Goal: Task Accomplishment & Management: Manage account settings

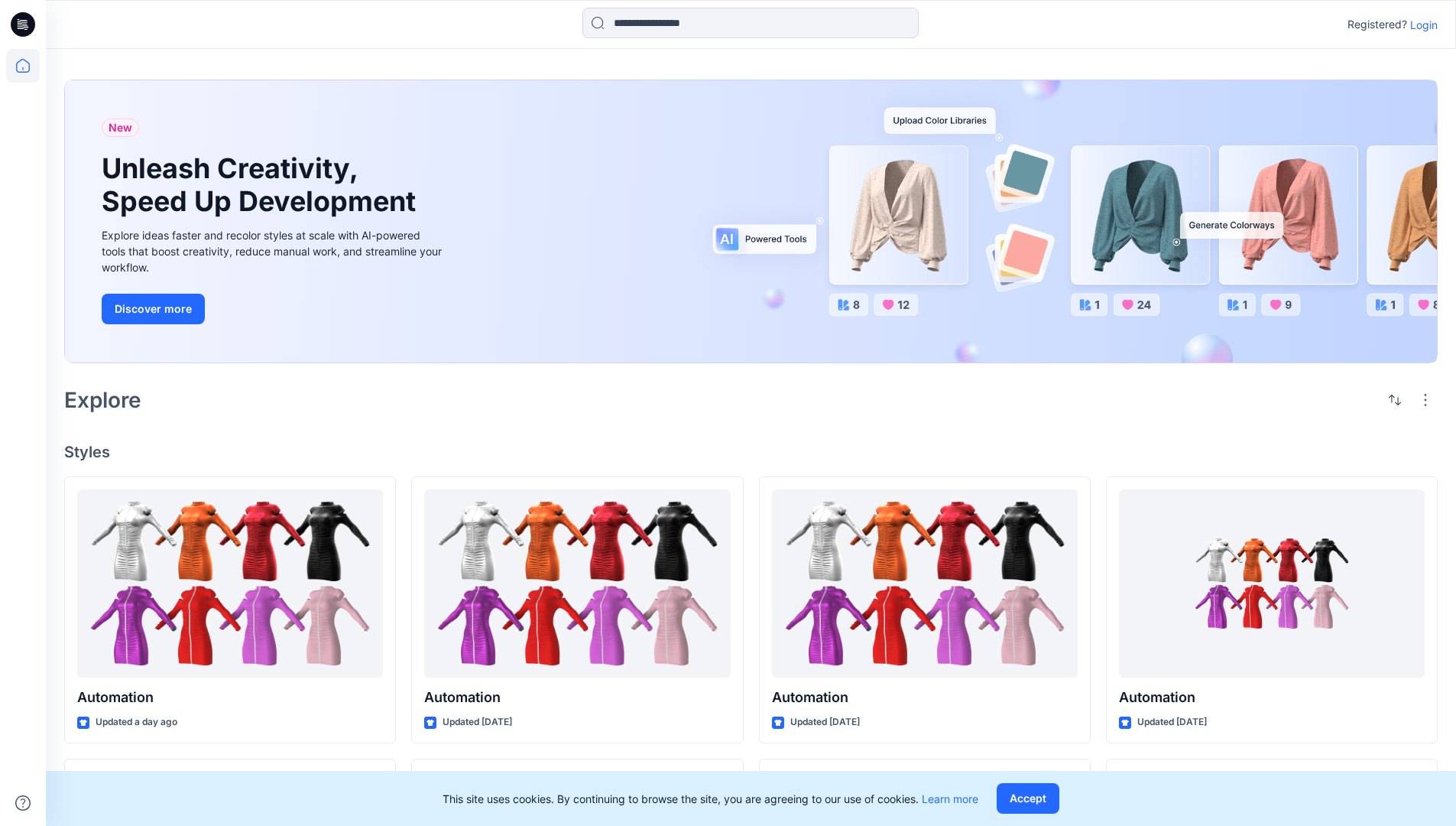
click at [1419, 24] on p "Login" at bounding box center [1423, 25] width 28 height 16
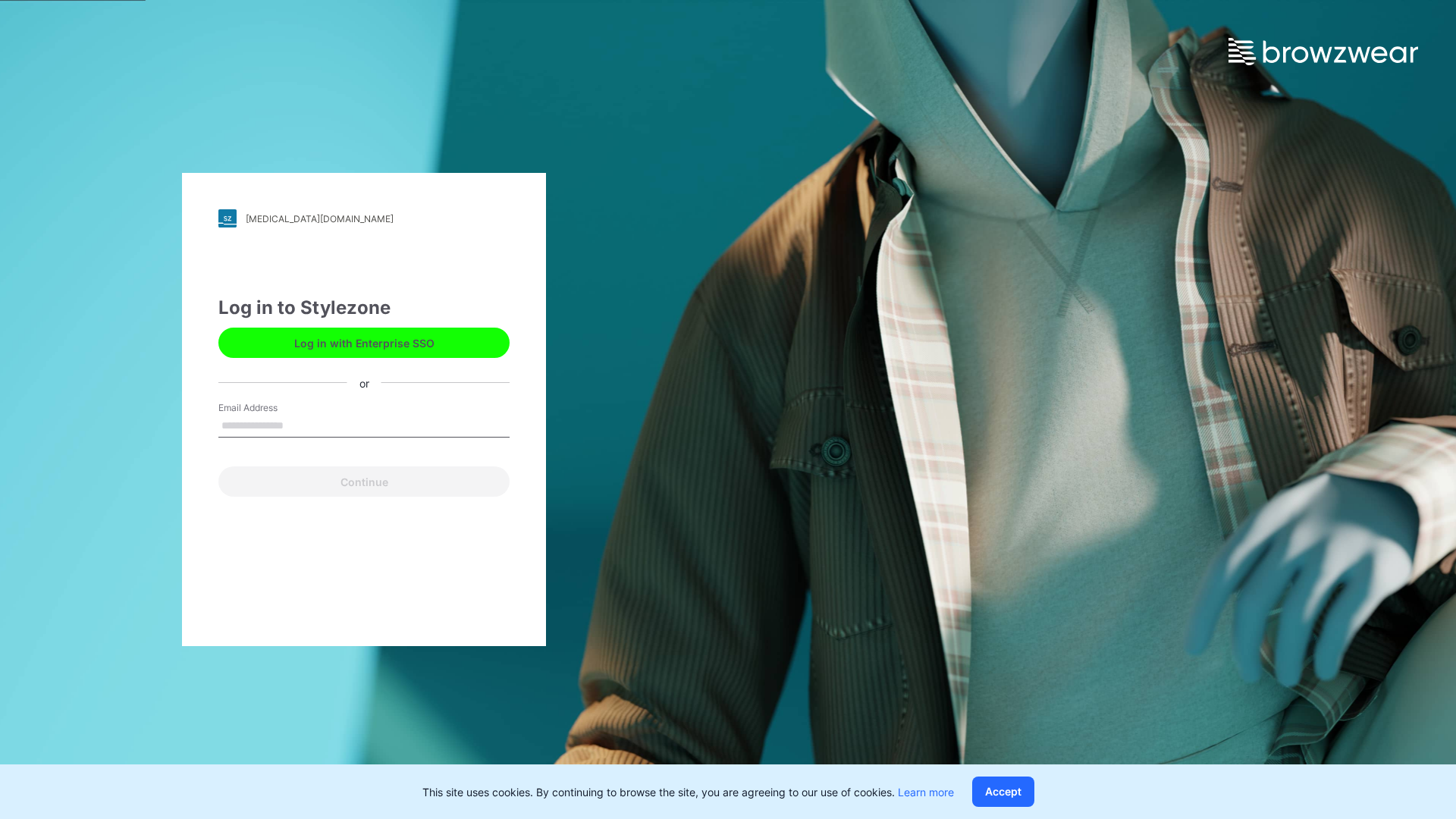
click at [300, 425] on input "Email Address" at bounding box center [364, 426] width 291 height 23
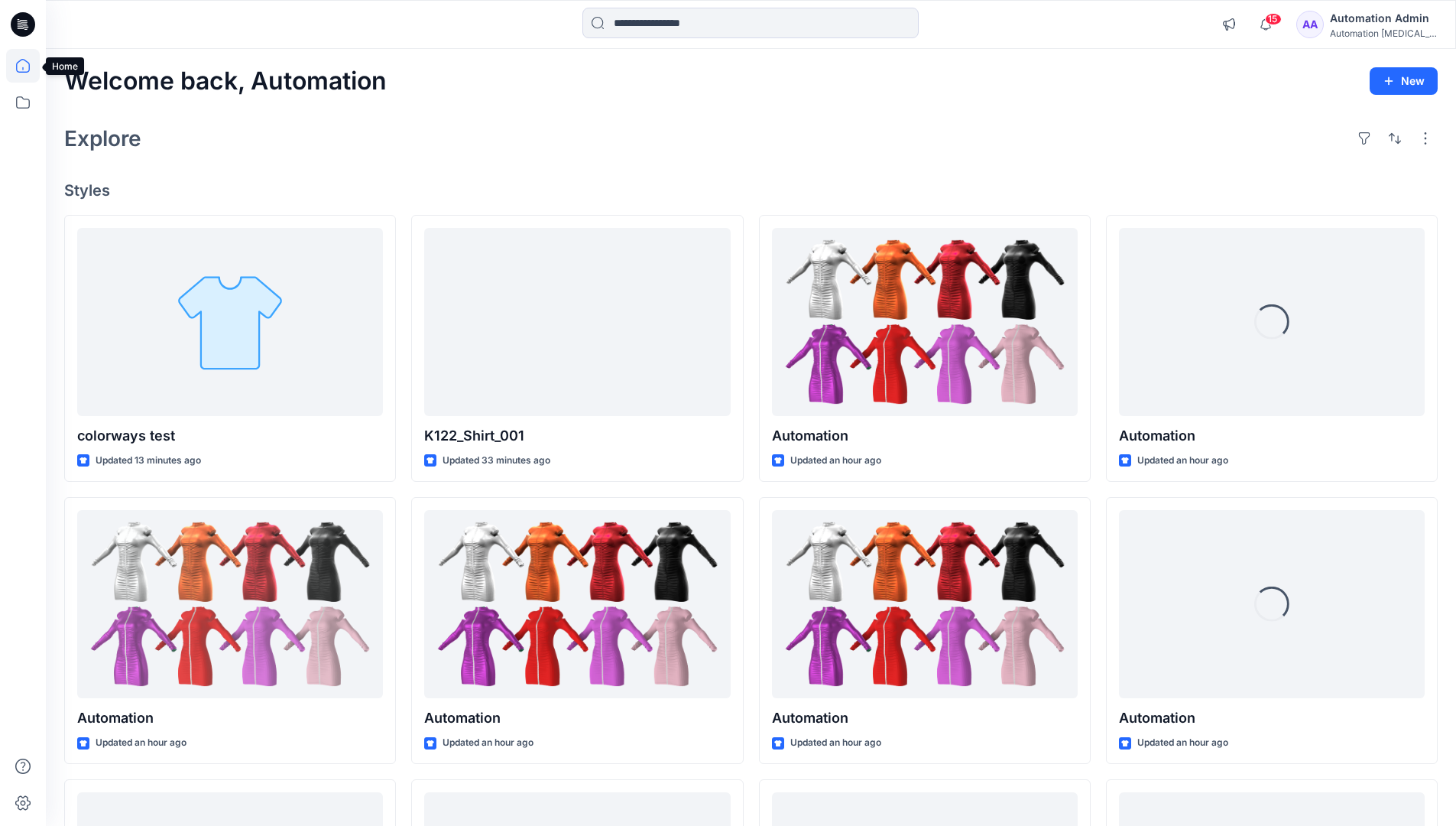
click at [29, 66] on icon at bounding box center [22, 65] width 13 height 13
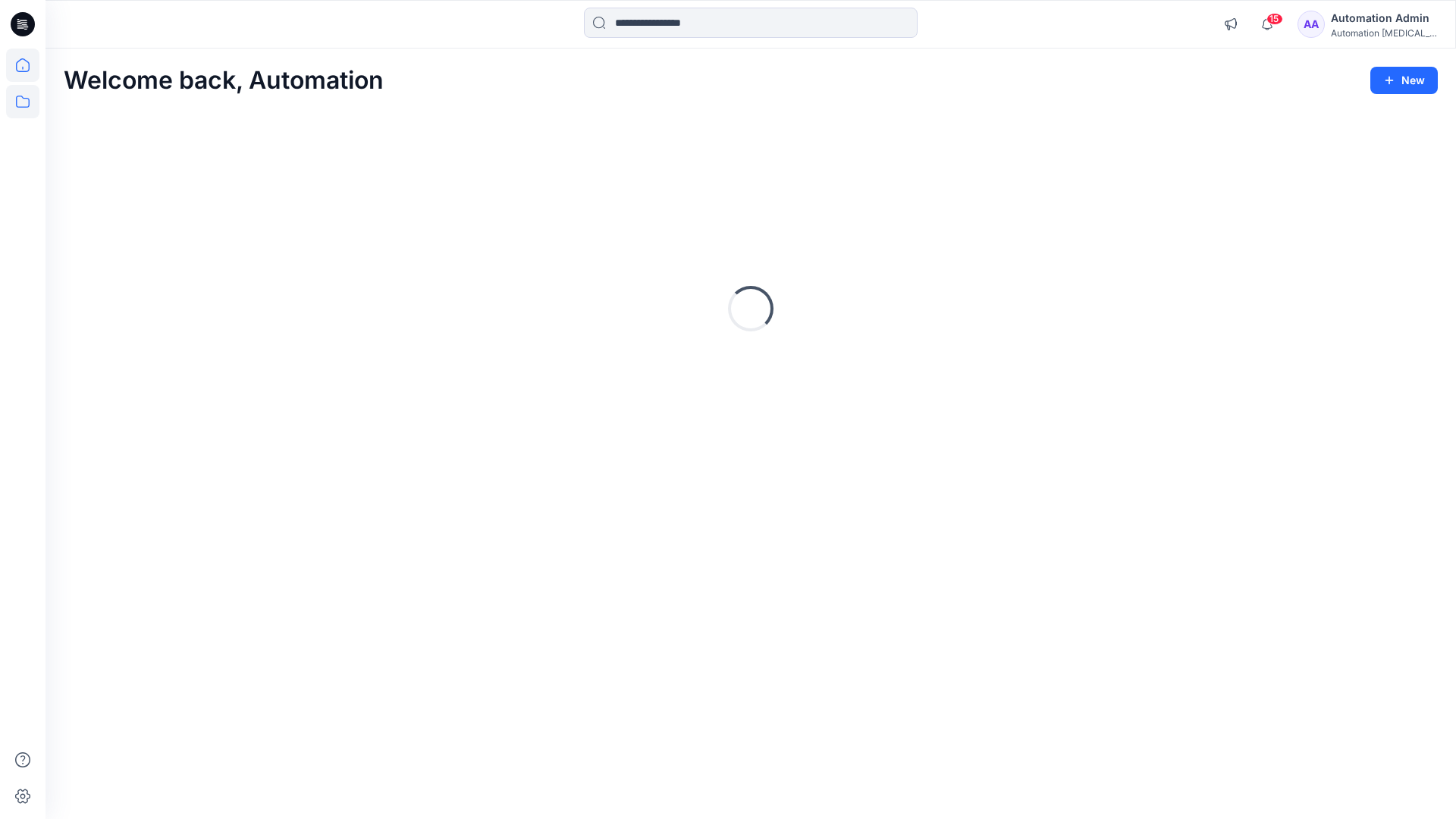
click at [27, 103] on icon at bounding box center [23, 102] width 34 height 34
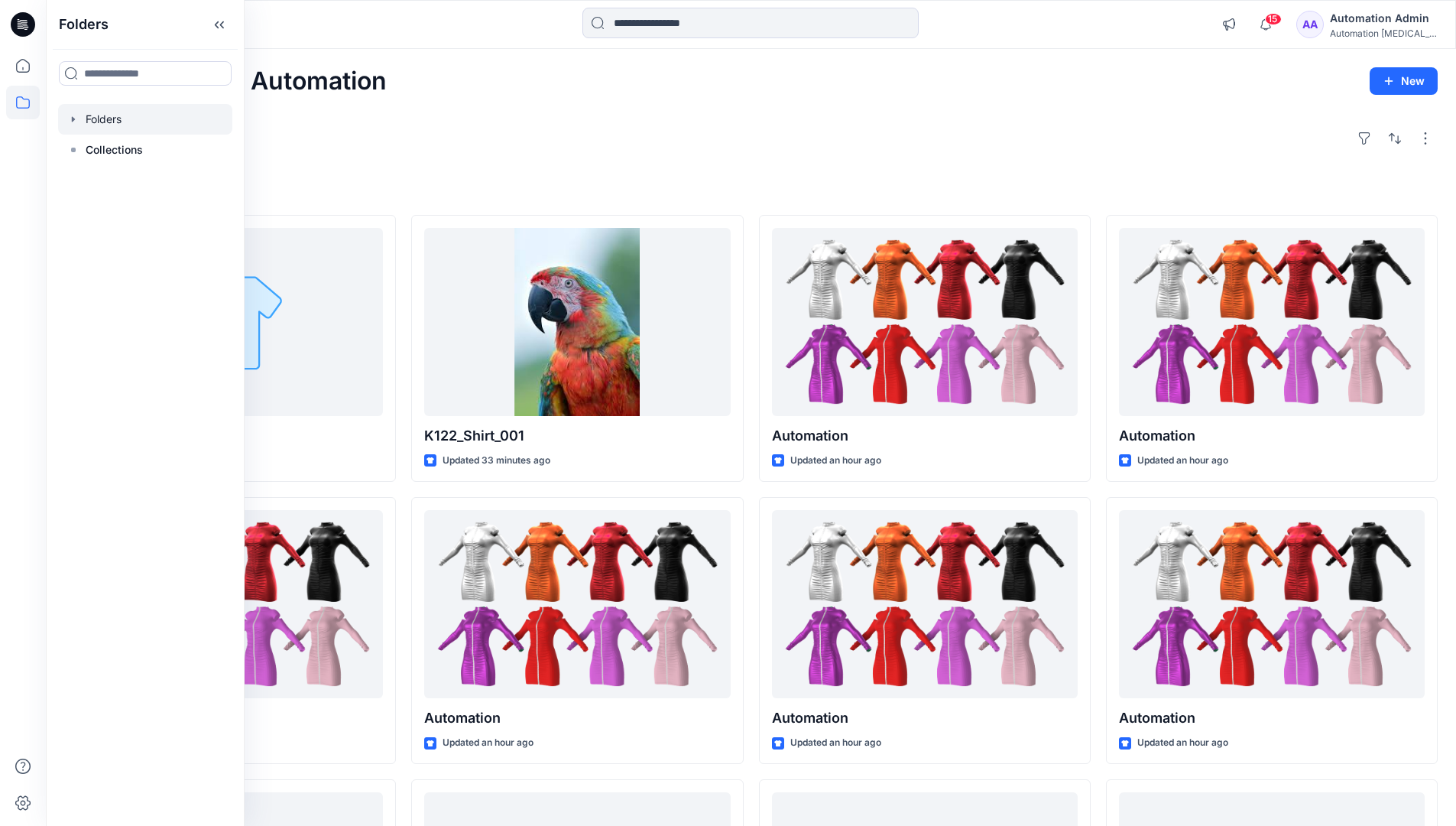
click at [106, 124] on div at bounding box center [144, 120] width 174 height 30
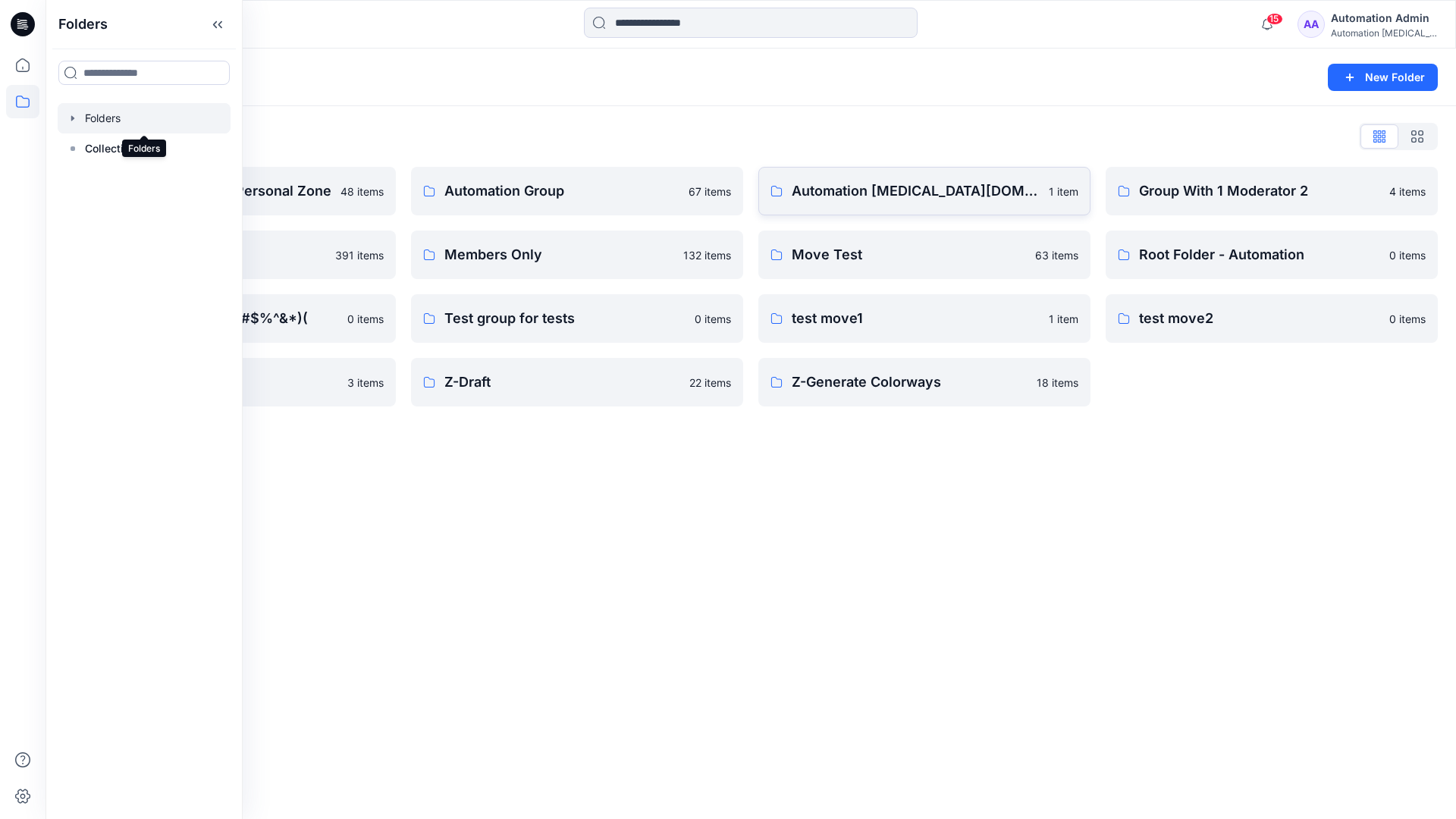
click at [819, 204] on link "Automation testim.io 1 item" at bounding box center [923, 191] width 332 height 49
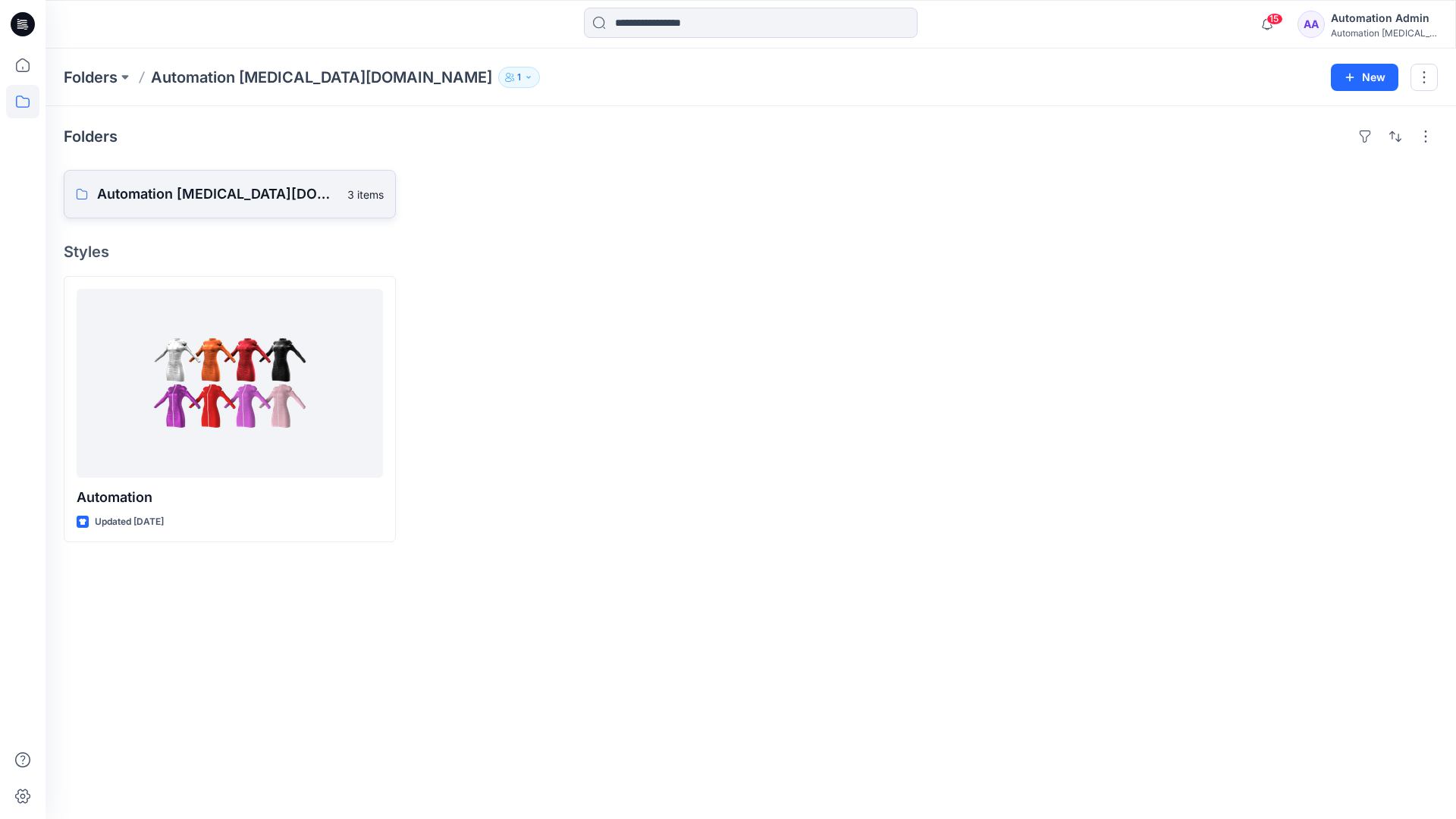
click at [201, 185] on p "Automation testim.io Board" at bounding box center [218, 194] width 241 height 21
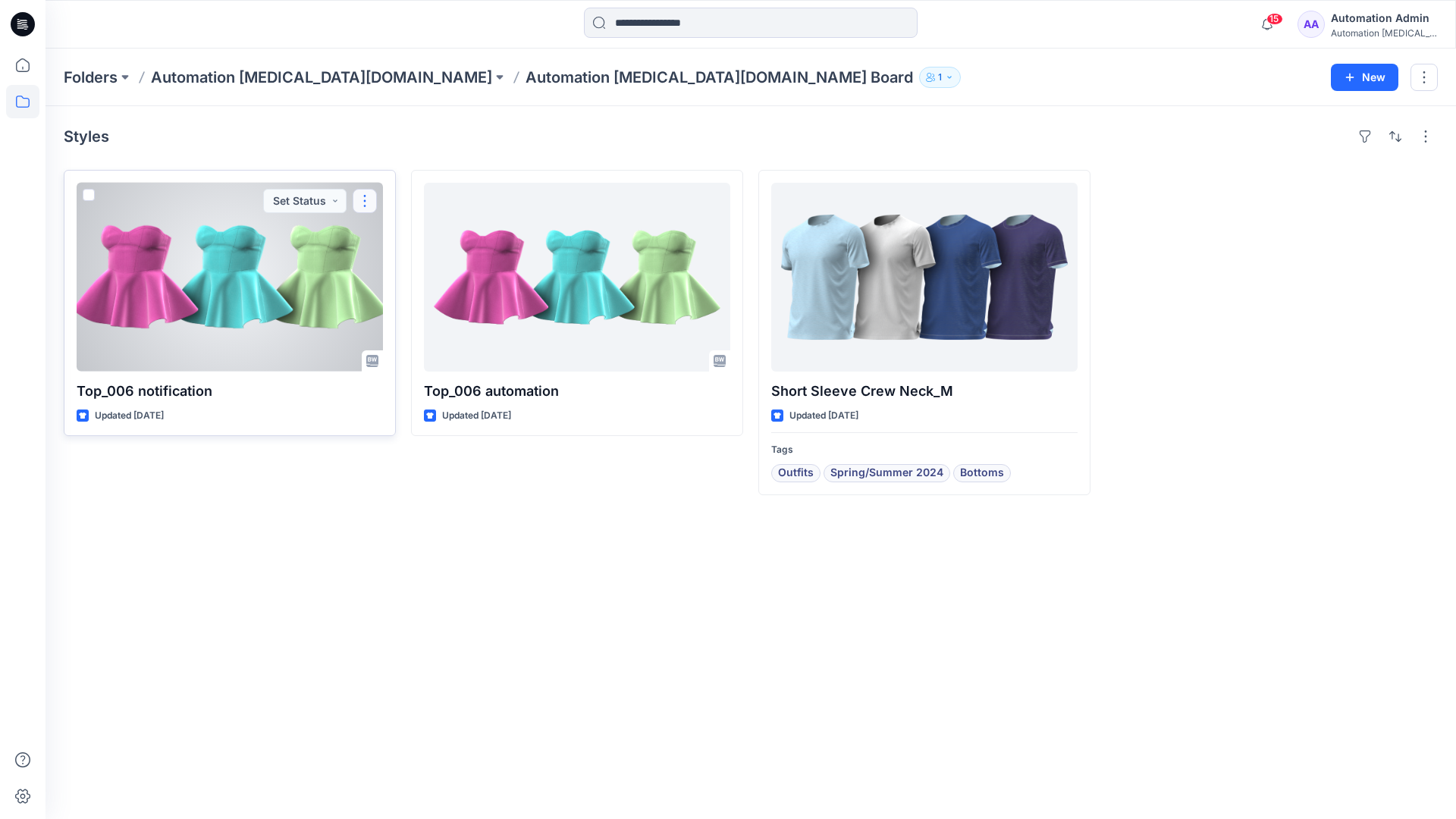
click at [364, 207] on button "button" at bounding box center [364, 200] width 24 height 24
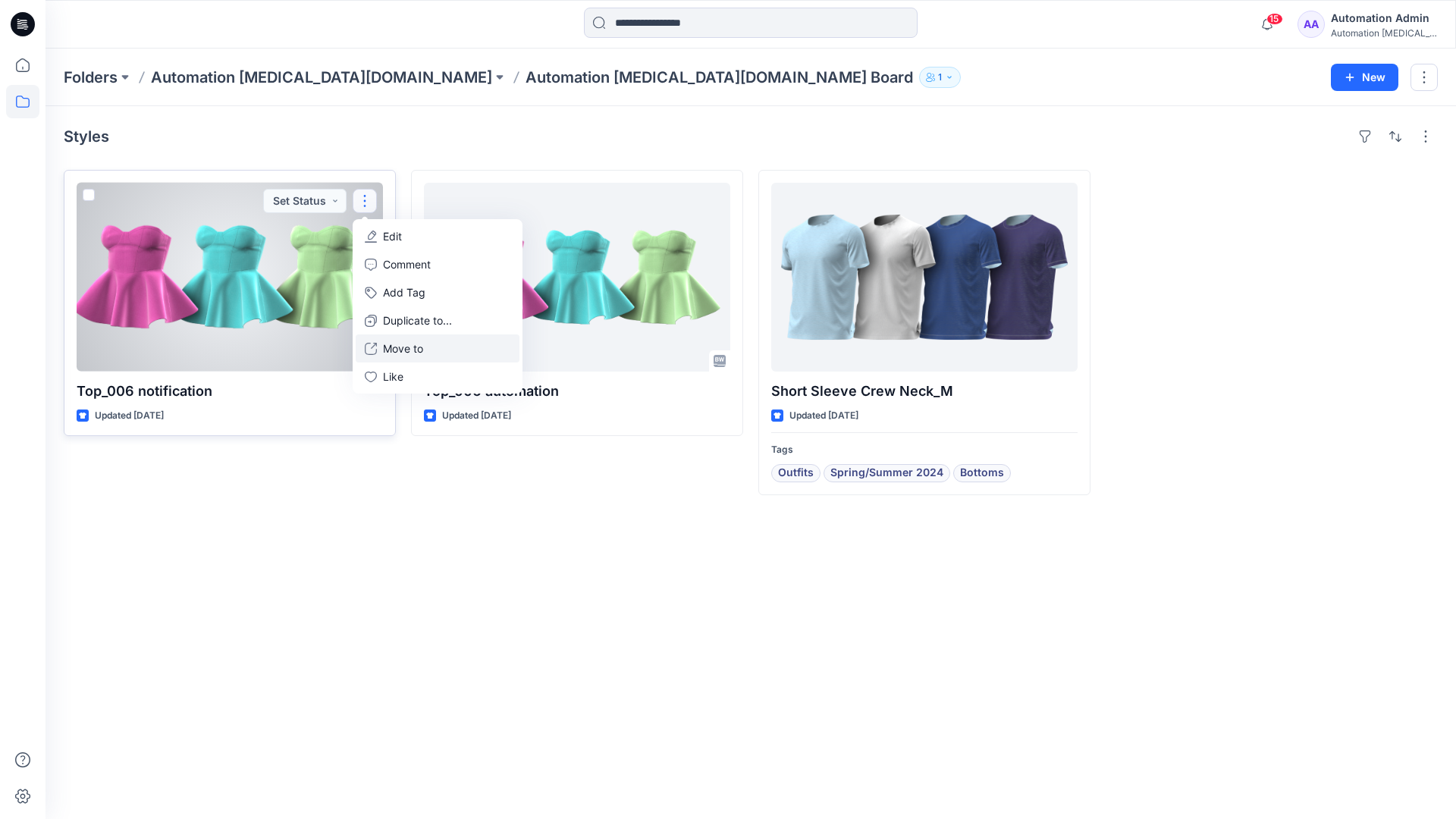
click at [379, 347] on button "Move to" at bounding box center [437, 348] width 164 height 28
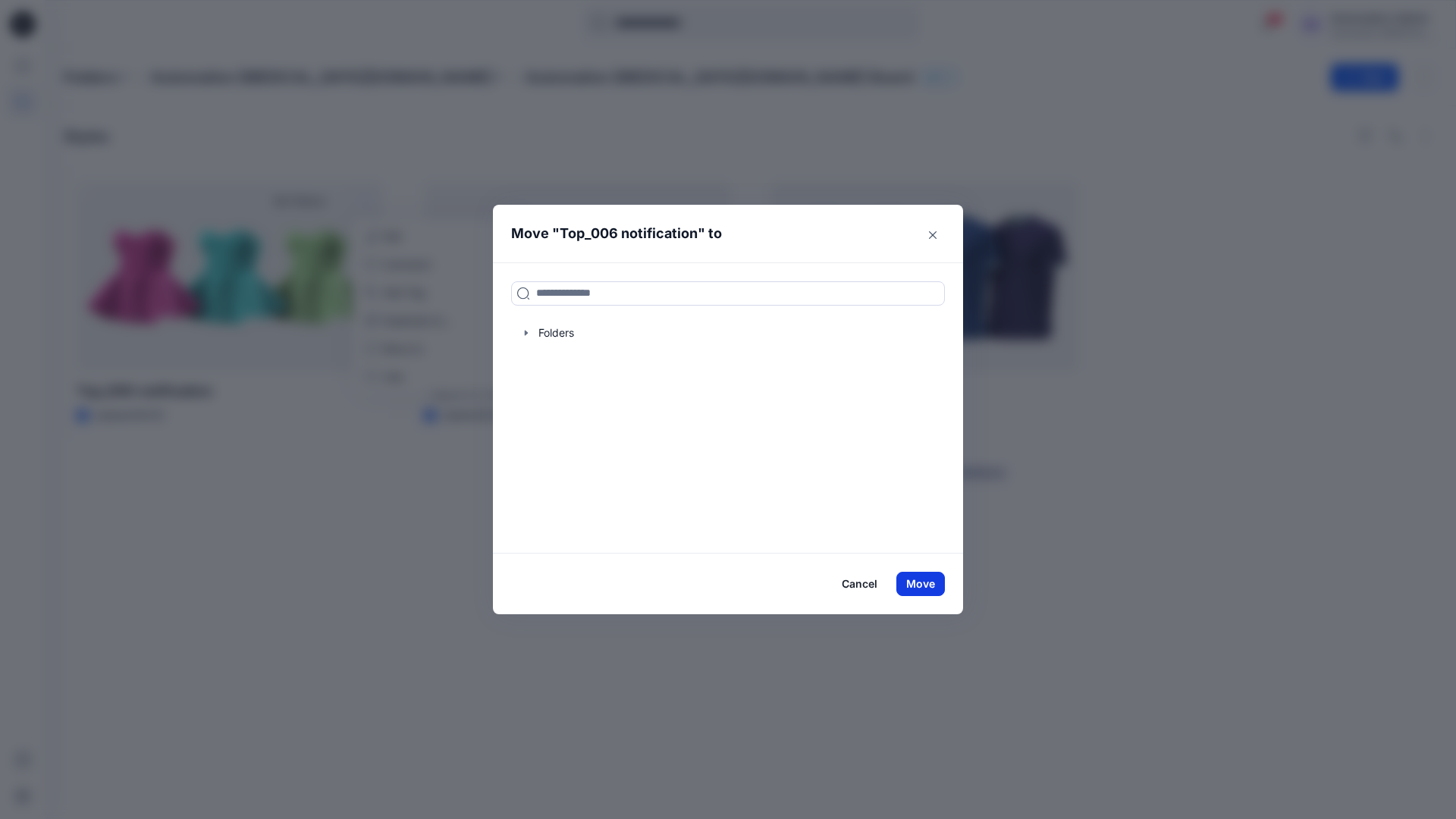
click at [926, 586] on button "Move" at bounding box center [920, 583] width 49 height 24
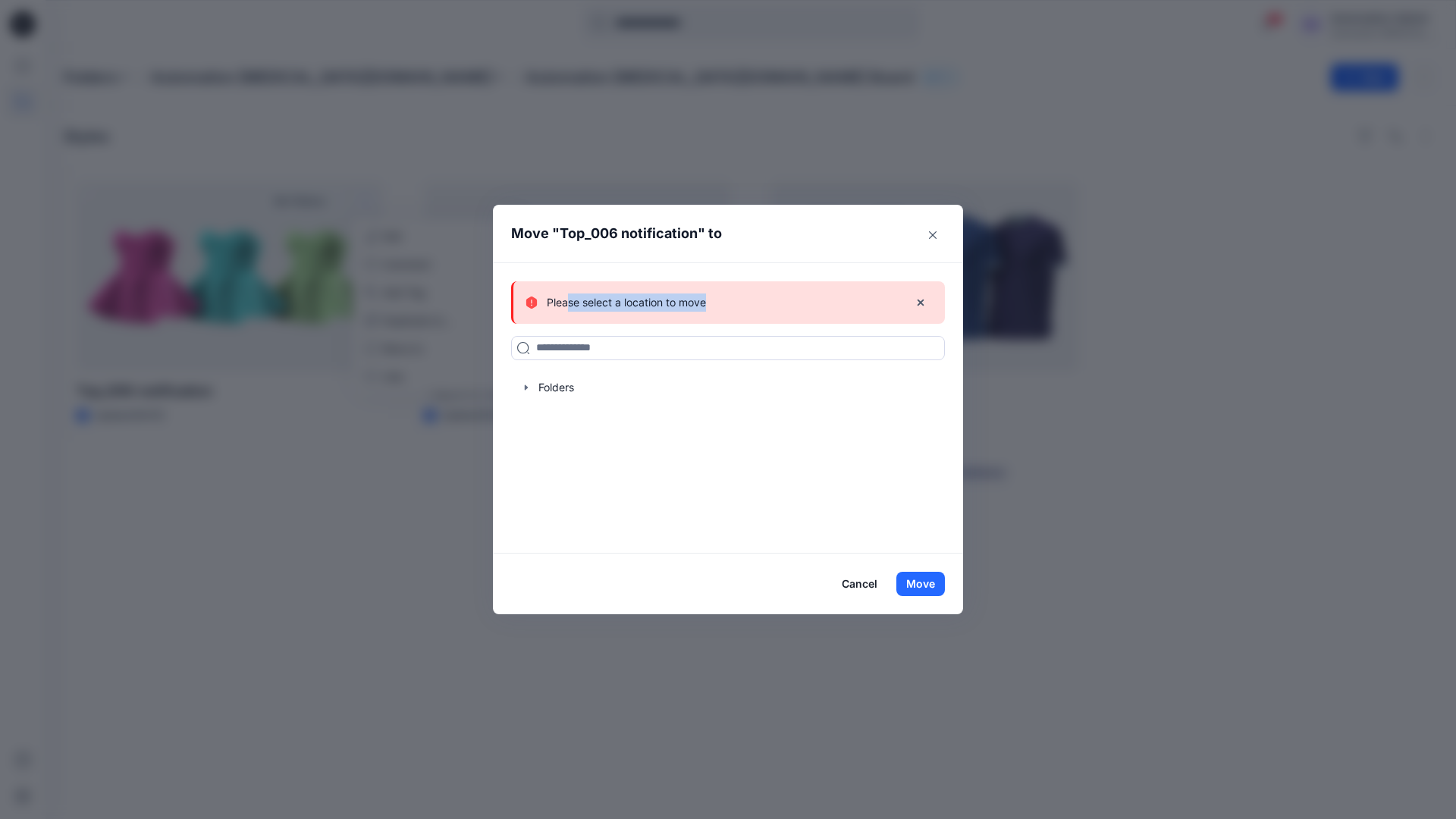
drag, startPoint x: 926, startPoint y: 586, endPoint x: 569, endPoint y: 298, distance: 458.7
click at [569, 298] on div "Please select a location to move" at bounding box center [710, 302] width 371 height 19
click at [921, 304] on icon "button" at bounding box center [921, 302] width 12 height 12
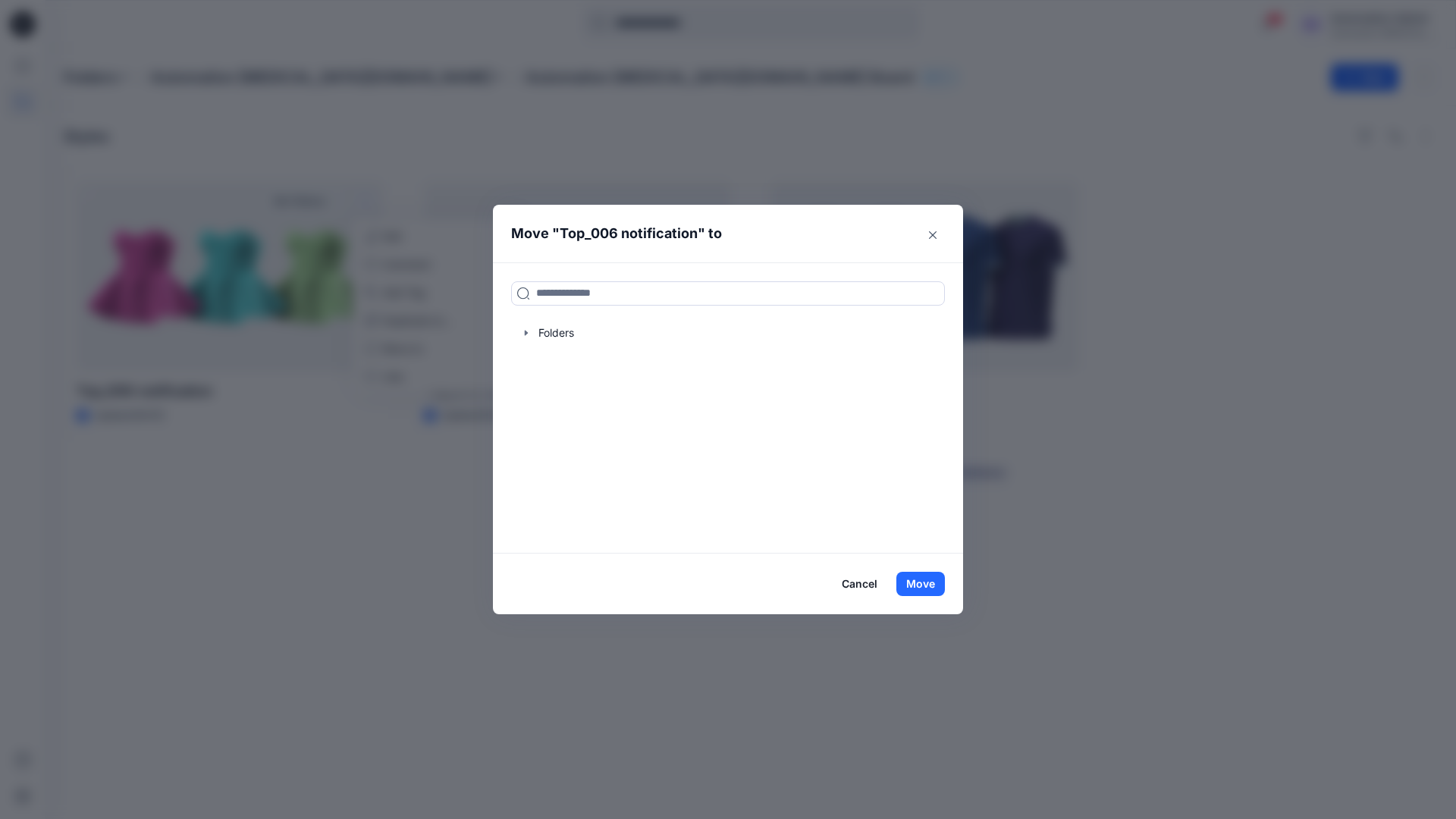
click at [857, 586] on button "Cancel" at bounding box center [859, 583] width 56 height 24
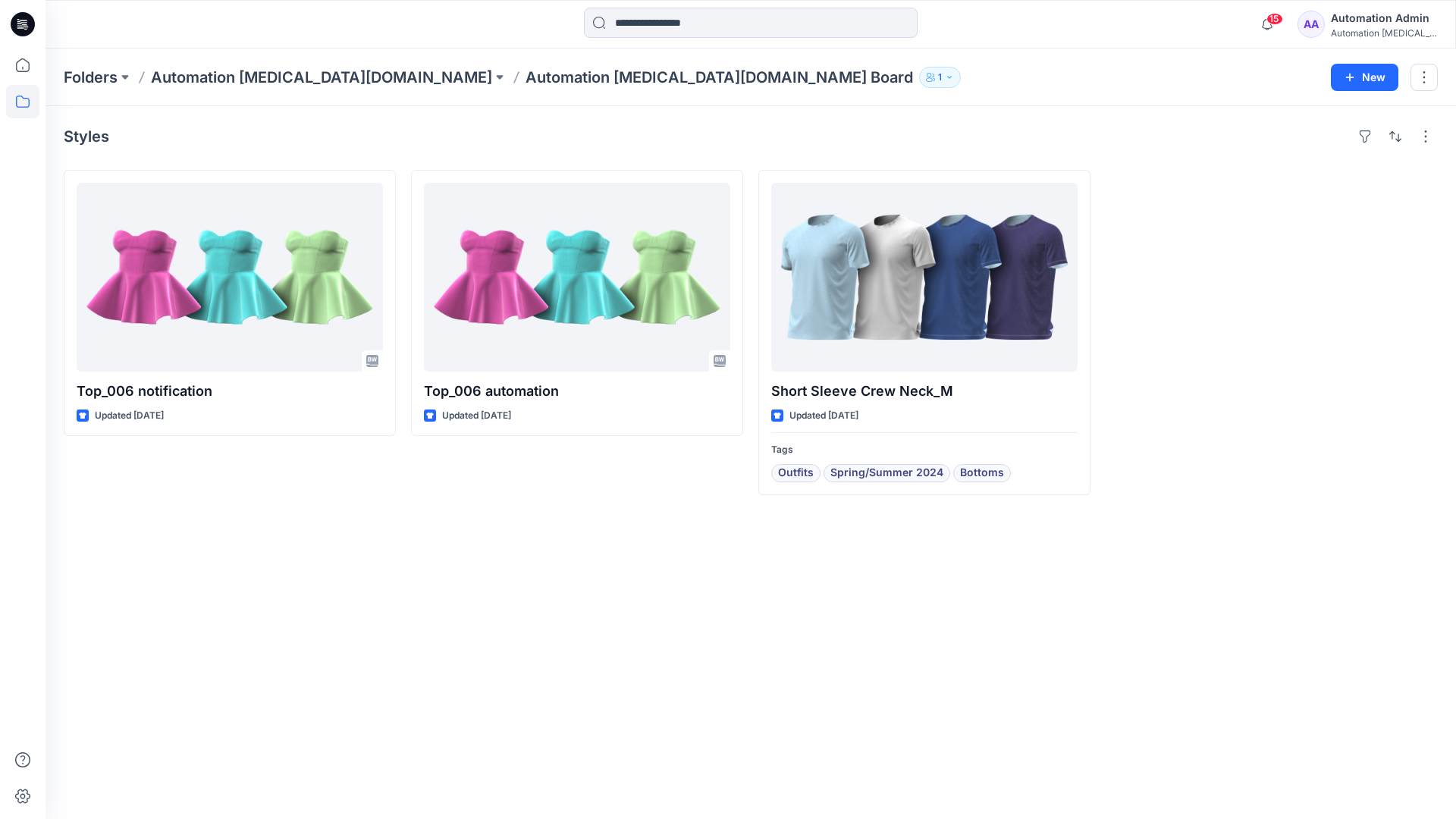
click at [1350, 28] on div "Automation testim..." at bounding box center [1383, 33] width 106 height 11
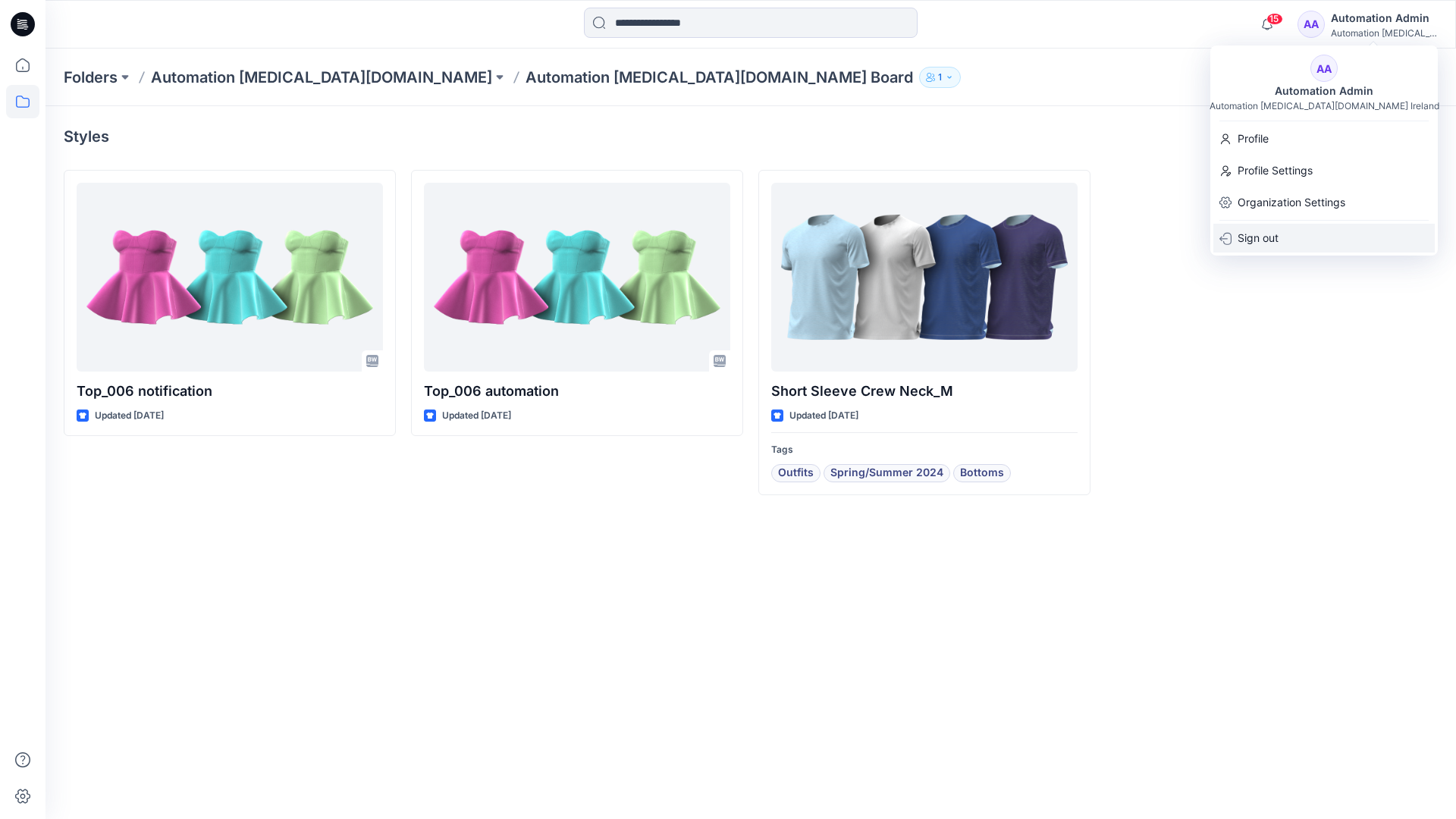
click at [1278, 245] on p "Sign out" at bounding box center [1258, 238] width 41 height 29
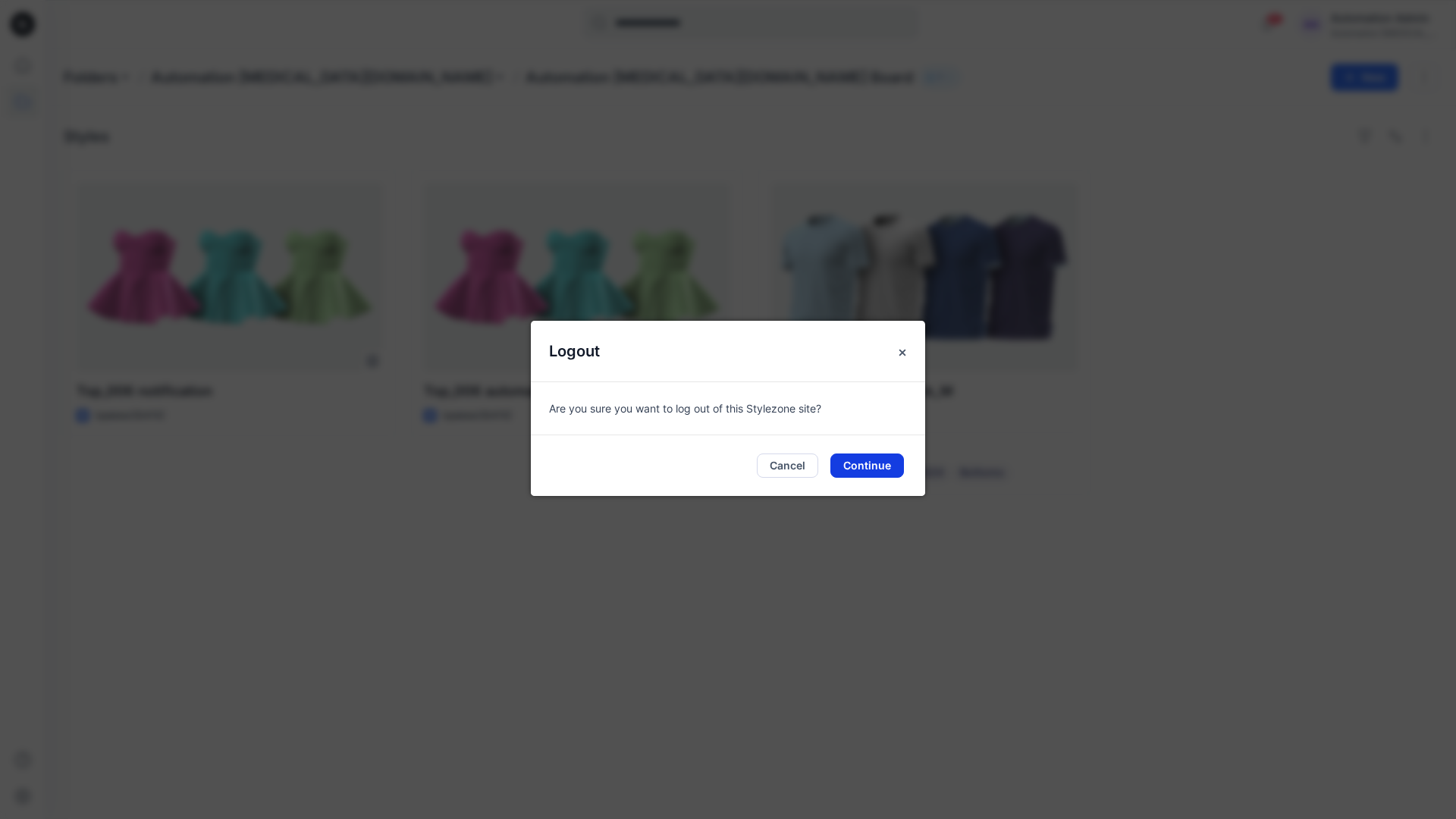
click at [883, 460] on button "Continue" at bounding box center [867, 465] width 73 height 24
